Goal: Find specific page/section: Find specific page/section

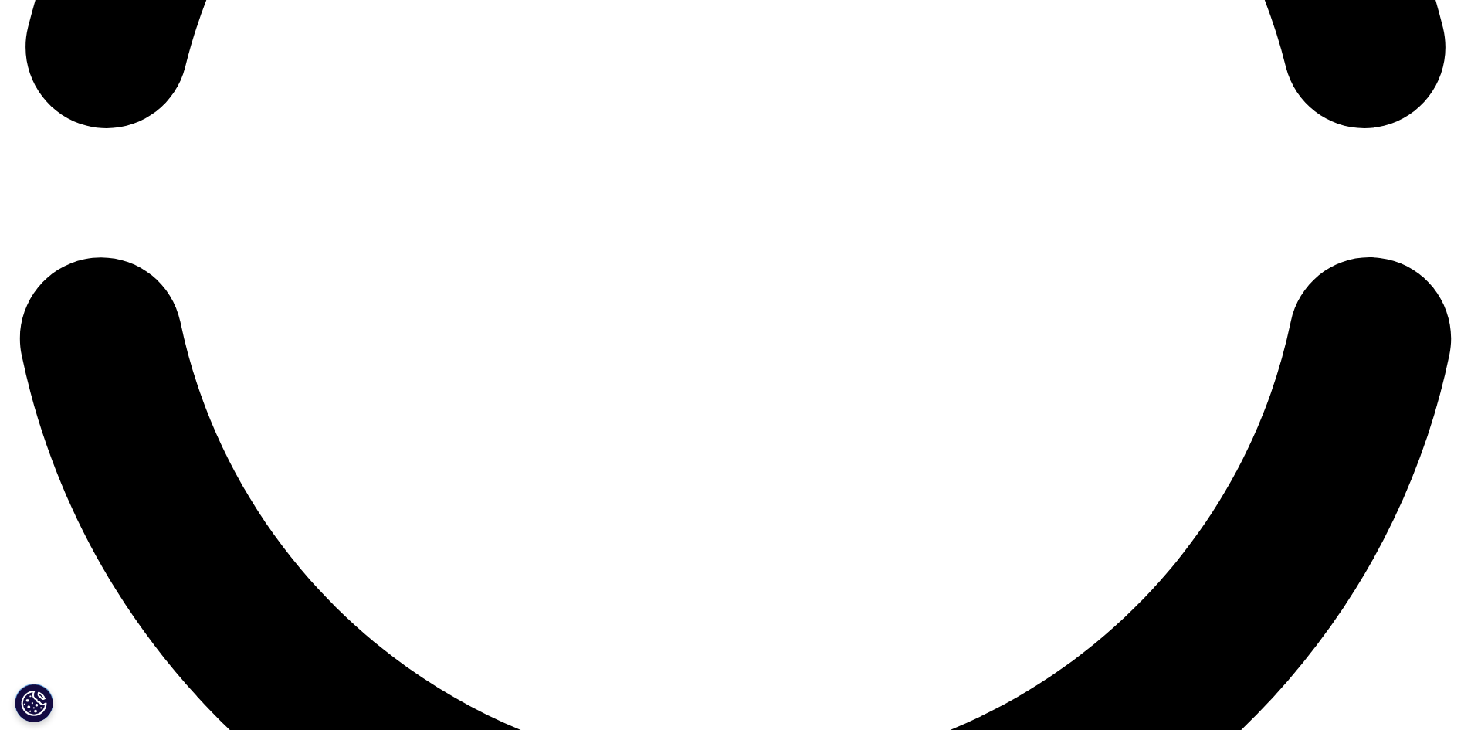
scroll to position [3474, 0]
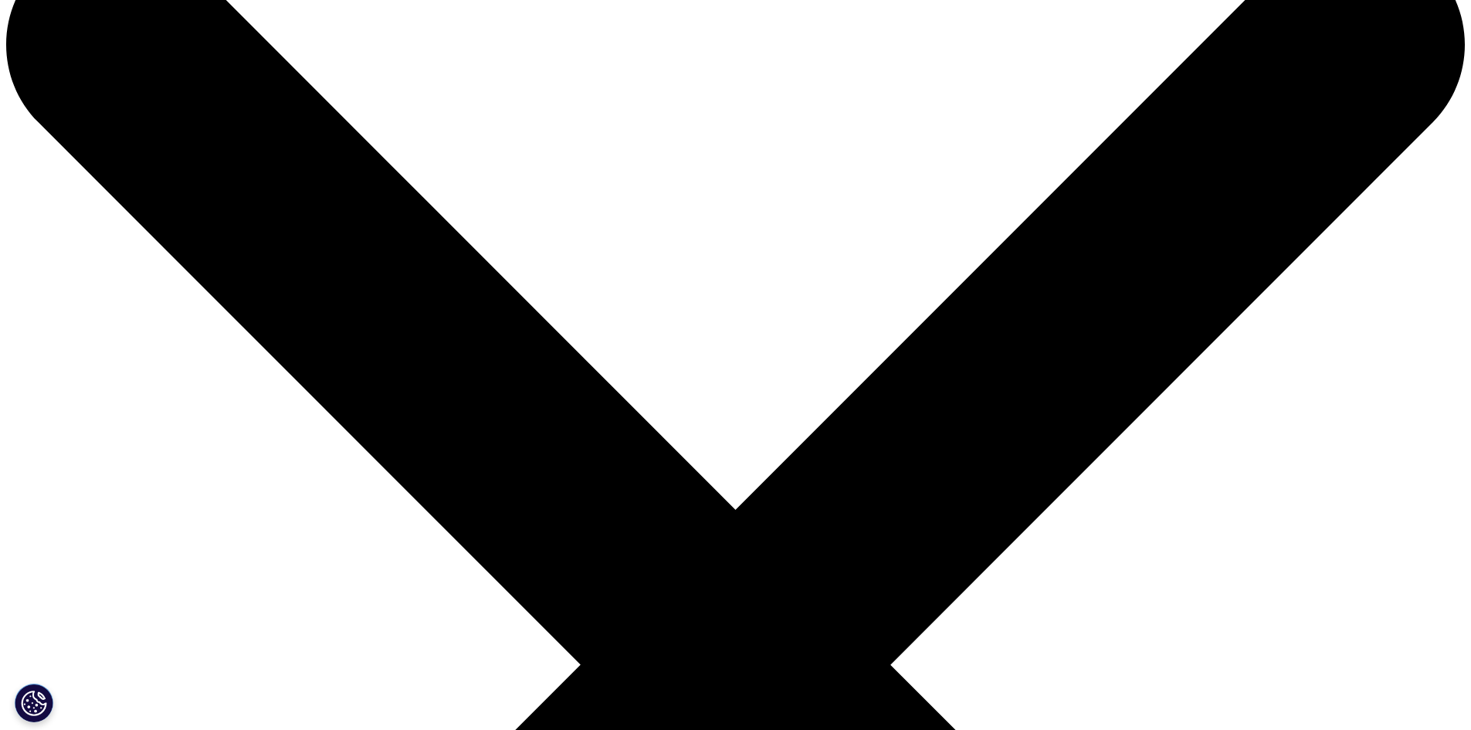
scroll to position [154, 0]
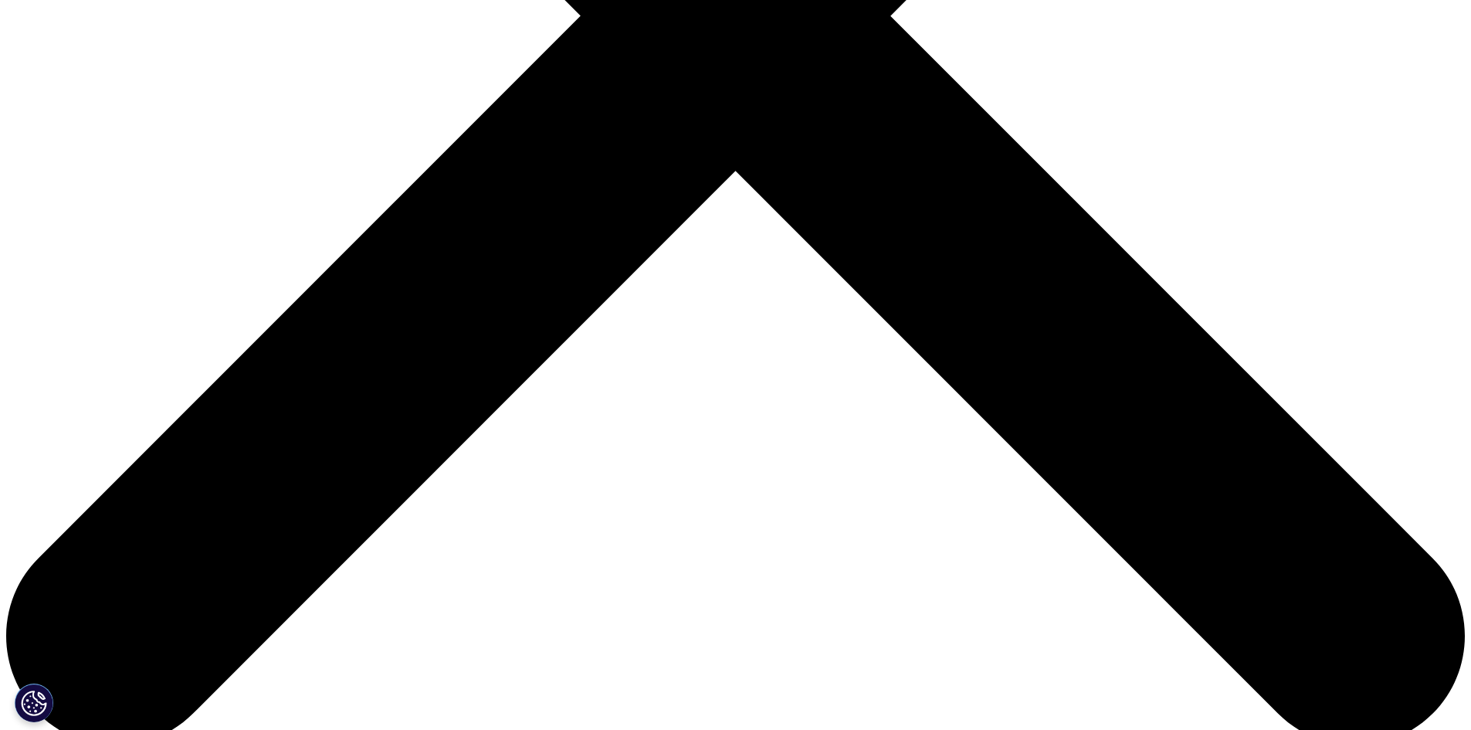
scroll to position [739, 0]
